Goal: Task Accomplishment & Management: Understand process/instructions

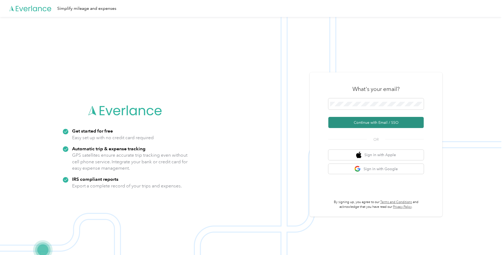
click at [370, 124] on button "Continue with Email / SSO" at bounding box center [375, 122] width 95 height 11
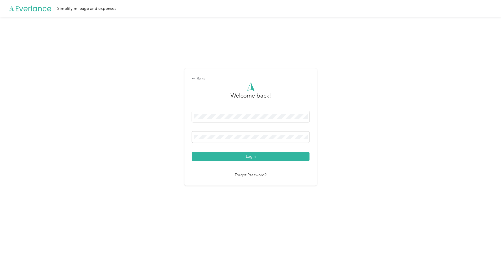
click at [246, 154] on button "Login" at bounding box center [251, 156] width 118 height 9
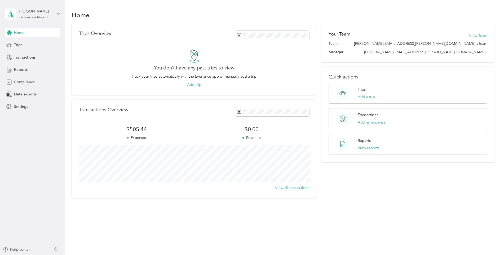
click at [30, 81] on span "Compliance" at bounding box center [24, 82] width 21 height 6
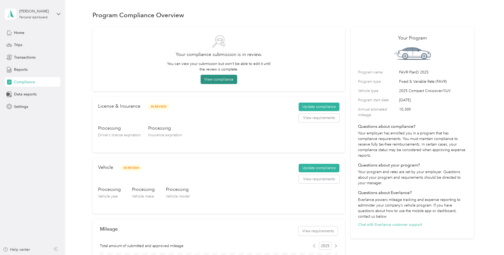
click at [220, 80] on button "View compliance" at bounding box center [219, 79] width 37 height 9
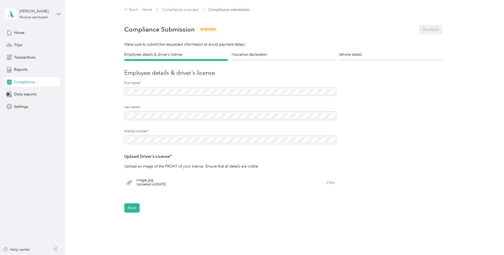
click at [133, 12] on div "Back" at bounding box center [131, 10] width 14 height 6
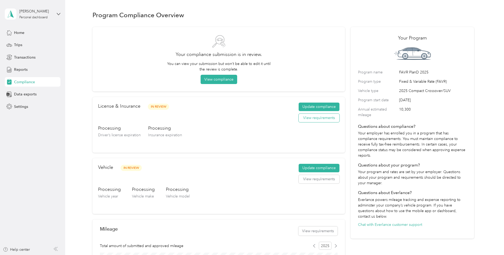
click at [316, 119] on button "View requirements" at bounding box center [319, 118] width 41 height 8
